Goal: Transaction & Acquisition: Purchase product/service

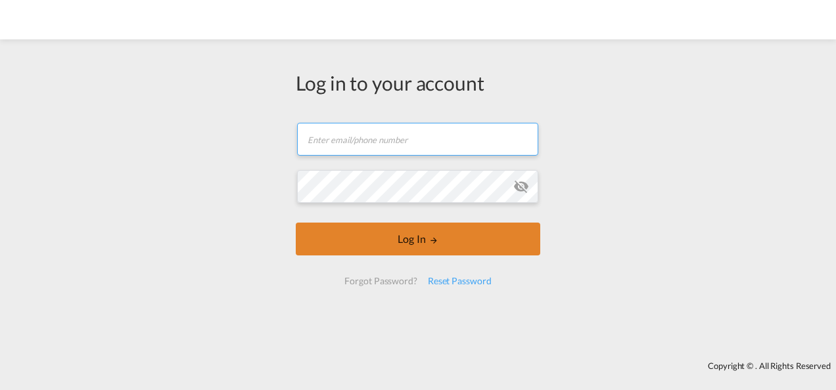
type input "[PERSON_NAME][EMAIL_ADDRESS][PERSON_NAME][DOMAIN_NAME]"
click at [448, 227] on button "Log In" at bounding box center [418, 239] width 245 height 33
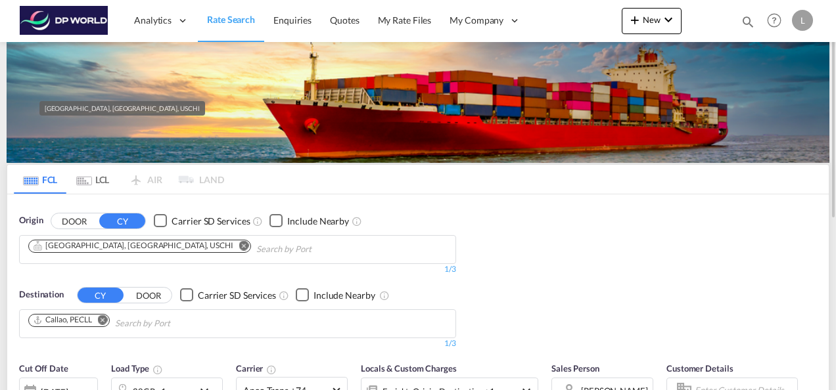
click at [78, 248] on div "[GEOGRAPHIC_DATA], [GEOGRAPHIC_DATA], USCHI" at bounding box center [133, 246] width 200 height 11
click at [239, 246] on md-icon "Remove" at bounding box center [244, 246] width 10 height 10
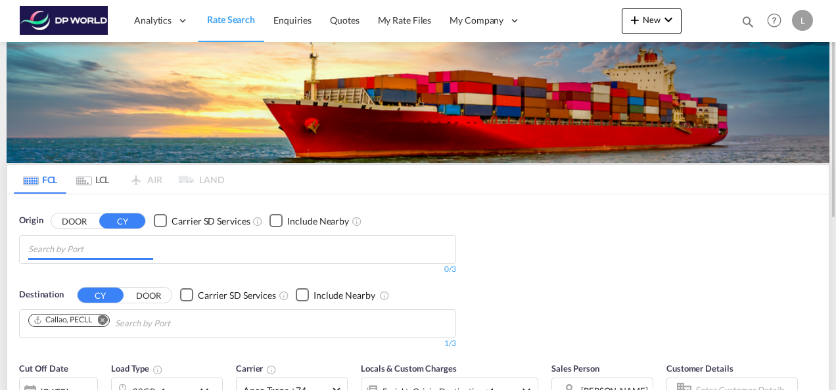
click at [85, 248] on input "Chips input." at bounding box center [90, 249] width 125 height 21
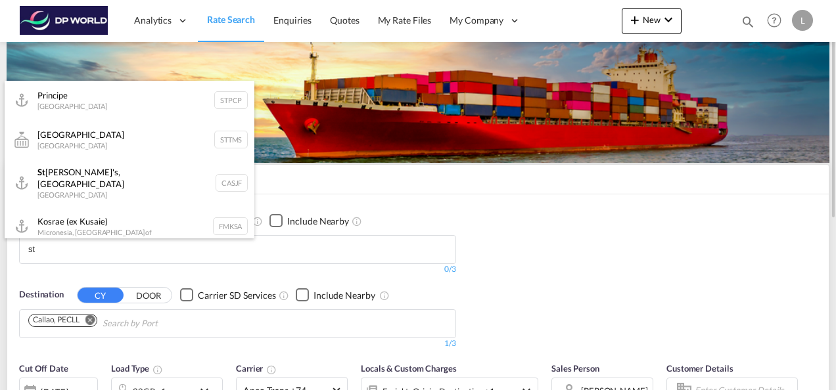
type input "s"
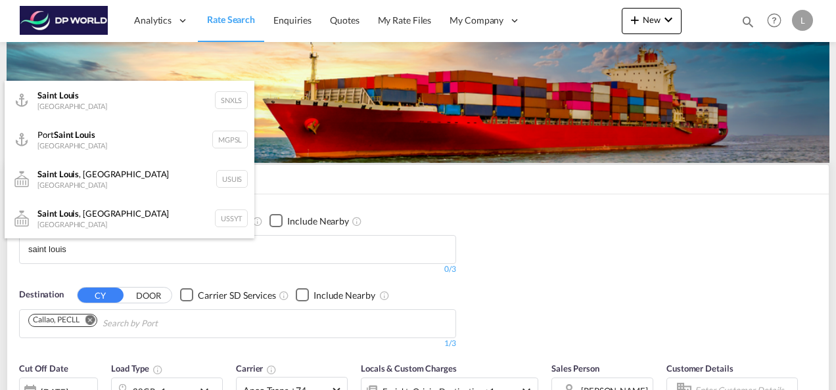
scroll to position [79, 0]
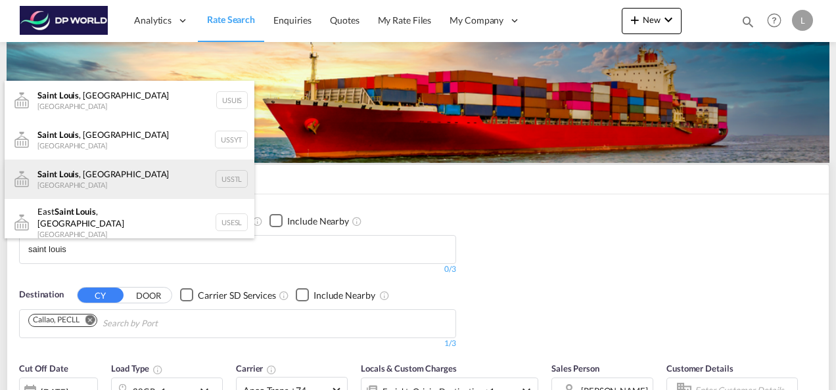
type input "saint louis"
click at [106, 183] on div "[GEOGRAPHIC_DATA] , MO [GEOGRAPHIC_DATA] USSTL" at bounding box center [130, 179] width 250 height 39
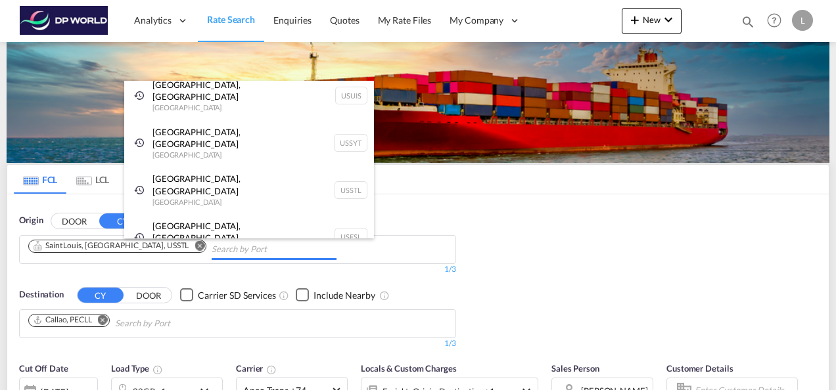
scroll to position [39, 0]
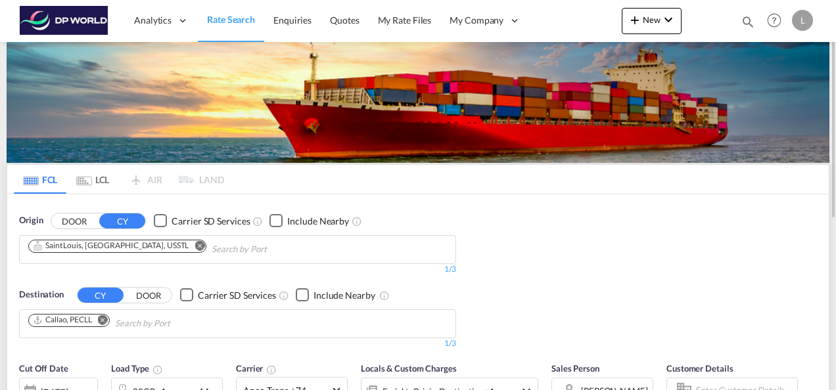
click at [105, 316] on md-icon "Remove" at bounding box center [103, 320] width 10 height 10
click at [150, 319] on body "Analytics Dashboard Rate Search Enquiries Quotes My Rate Files My Company" at bounding box center [418, 195] width 836 height 390
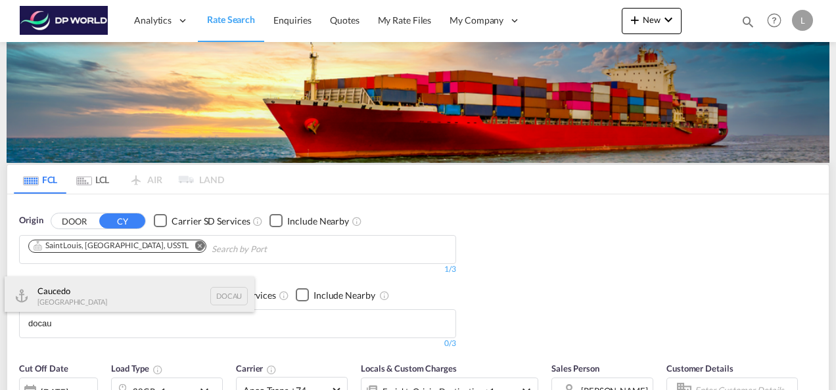
type input "docau"
click at [103, 302] on div "Caucedo [GEOGRAPHIC_DATA] DOCAU" at bounding box center [130, 296] width 250 height 39
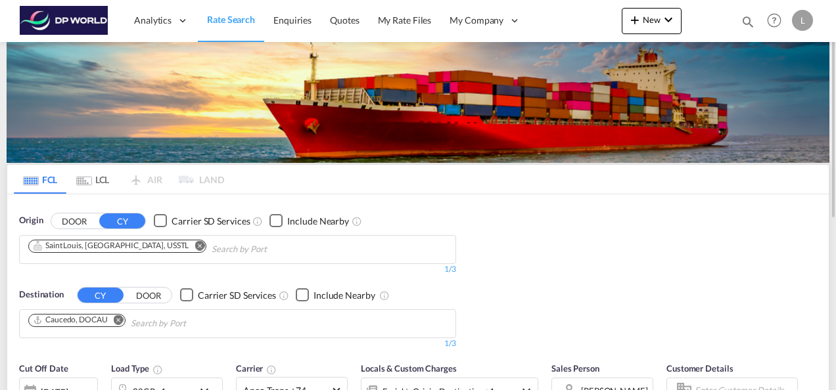
scroll to position [131, 0]
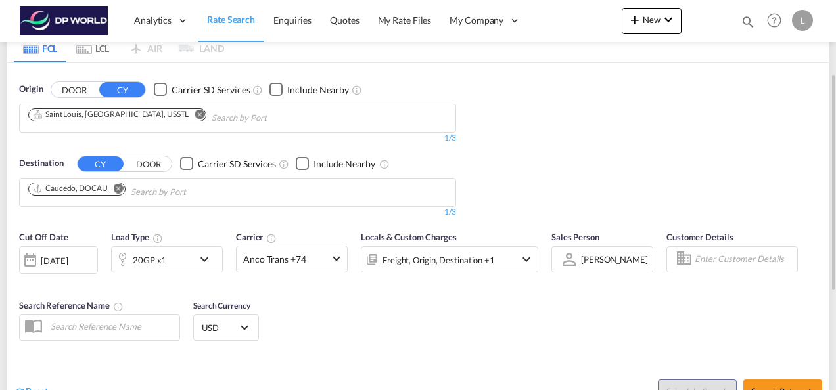
click at [166, 260] on div "20GP x1" at bounding box center [153, 260] width 82 height 26
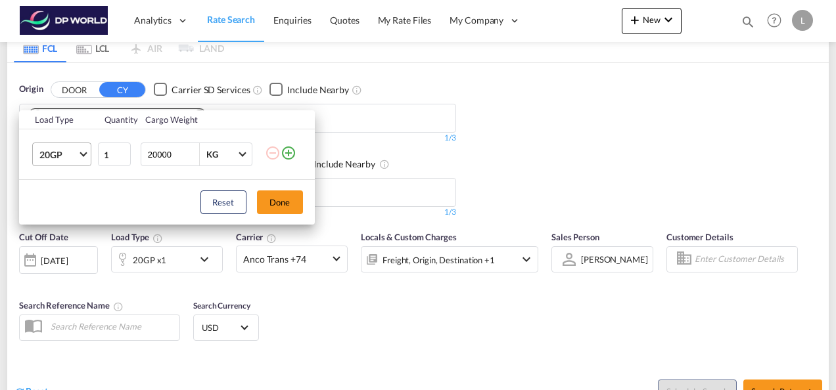
click at [83, 145] on md-select-value "20GP" at bounding box center [64, 154] width 53 height 22
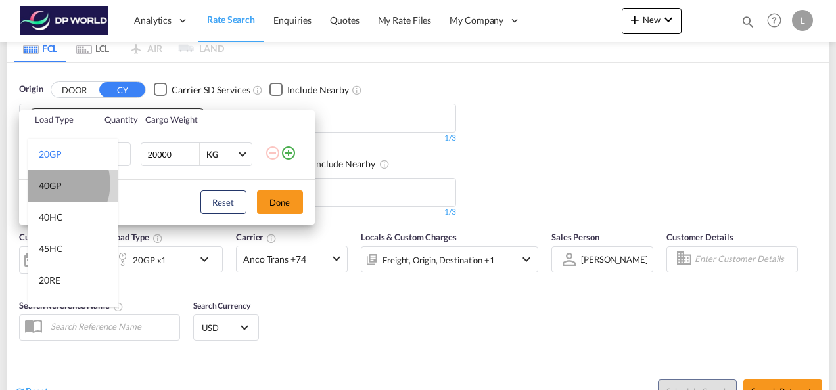
click at [53, 184] on div "40GP" at bounding box center [50, 185] width 23 height 13
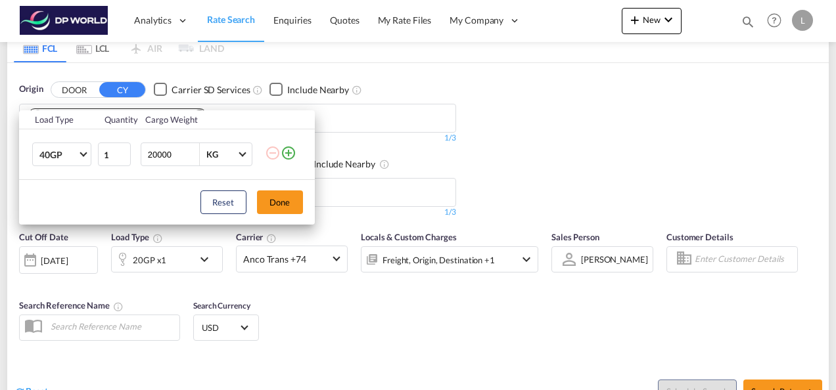
click at [648, 191] on div "Load Type Quantity Cargo Weight 40GP 1 20000 KG KG Load type addition is restri…" at bounding box center [418, 195] width 836 height 390
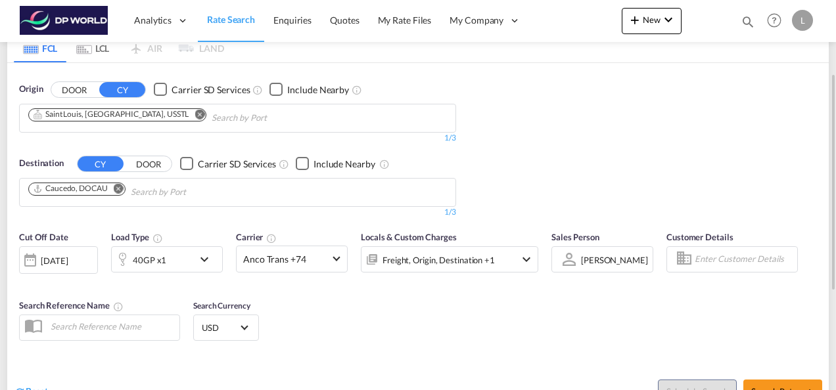
click at [605, 259] on div "[PERSON_NAME]" at bounding box center [614, 260] width 67 height 11
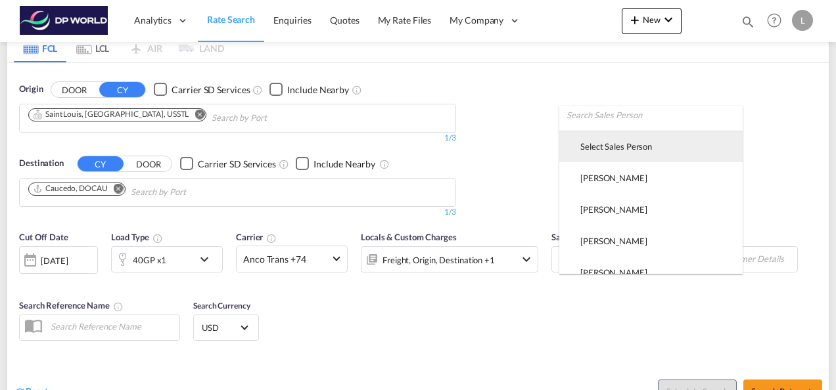
scroll to position [0, 0]
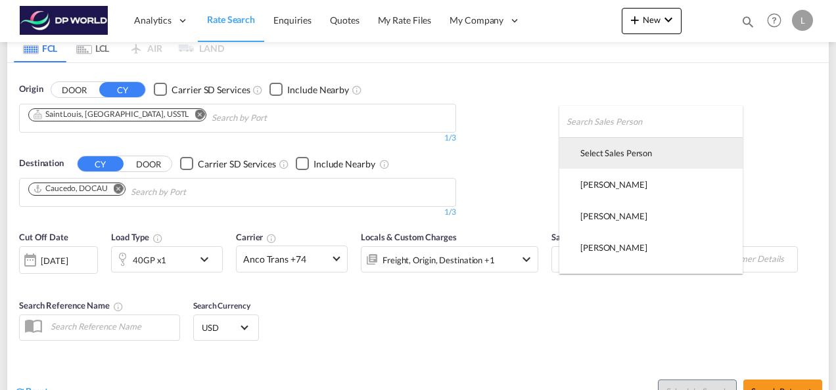
click at [611, 155] on div "Select Sales Person" at bounding box center [616, 153] width 72 height 12
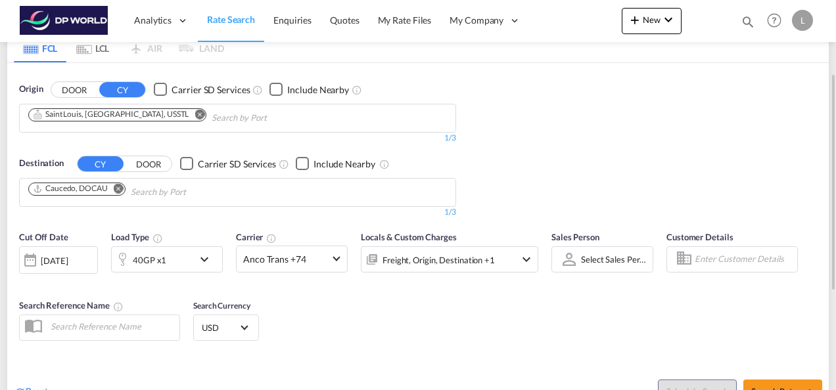
click at [571, 316] on div "Cut Off Date [DATE] [DATE] Load Type 40GP x1 Carrier Anco Trans +74 Online Rate…" at bounding box center [418, 288] width 822 height 128
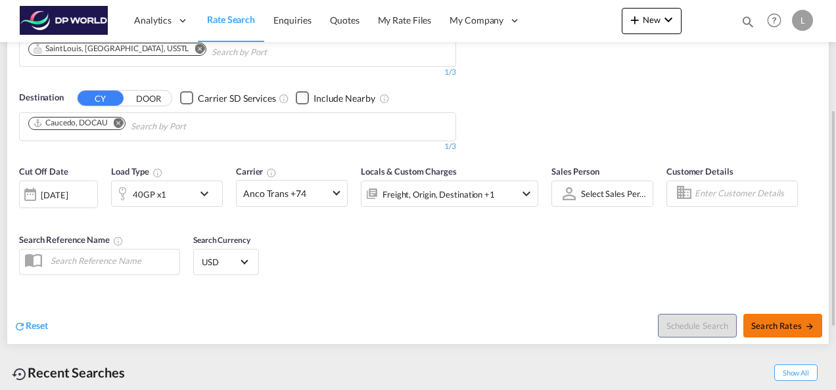
click at [789, 327] on span "Search Rates" at bounding box center [782, 326] width 63 height 11
type input "USSTL to DOCAU / [DATE]"
